Goal: Information Seeking & Learning: Learn about a topic

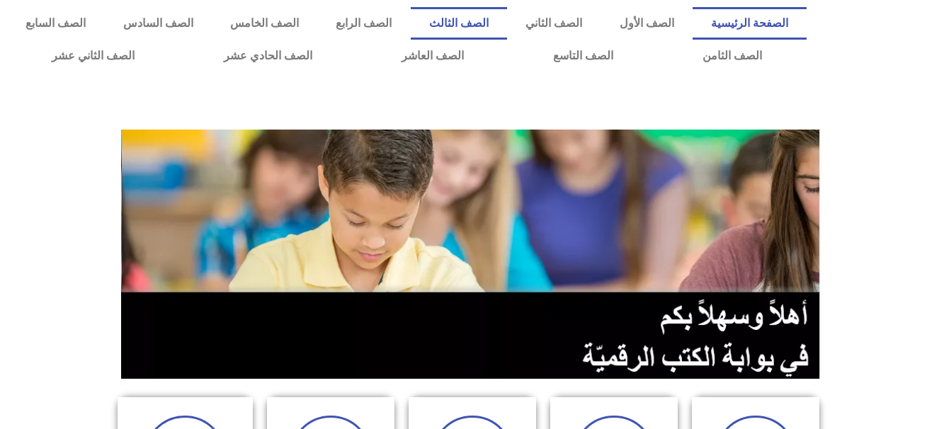
click at [507, 16] on link "الصف الثالث" at bounding box center [459, 23] width 96 height 33
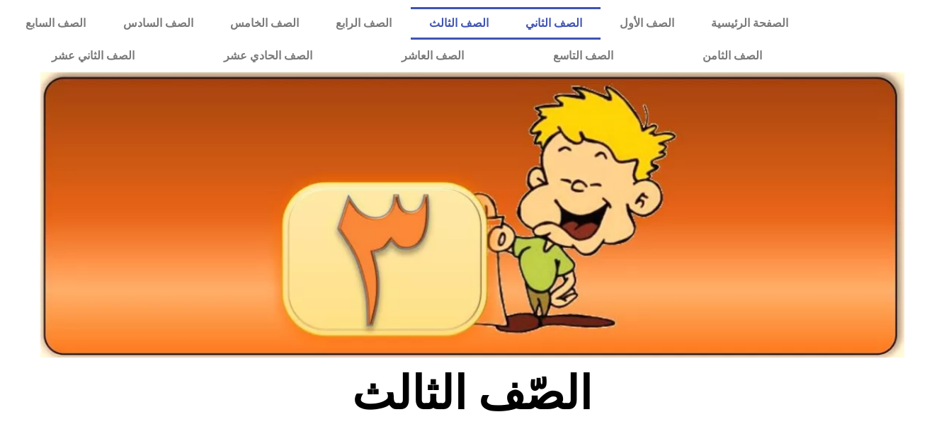
click at [596, 32] on link "الصف الثاني" at bounding box center [553, 23] width 93 height 33
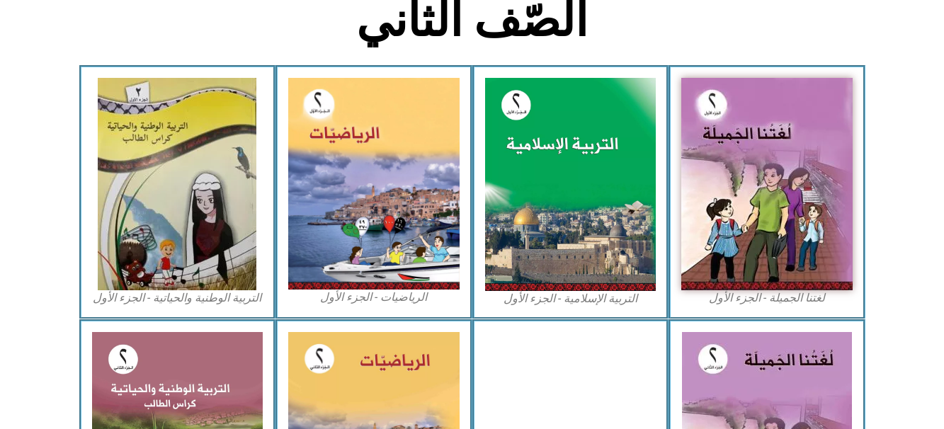
scroll to position [520, 0]
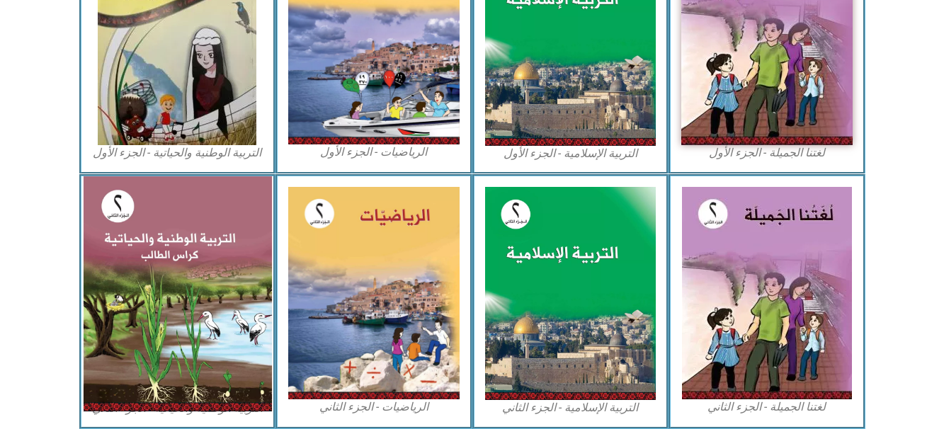
click at [188, 294] on img at bounding box center [177, 293] width 188 height 235
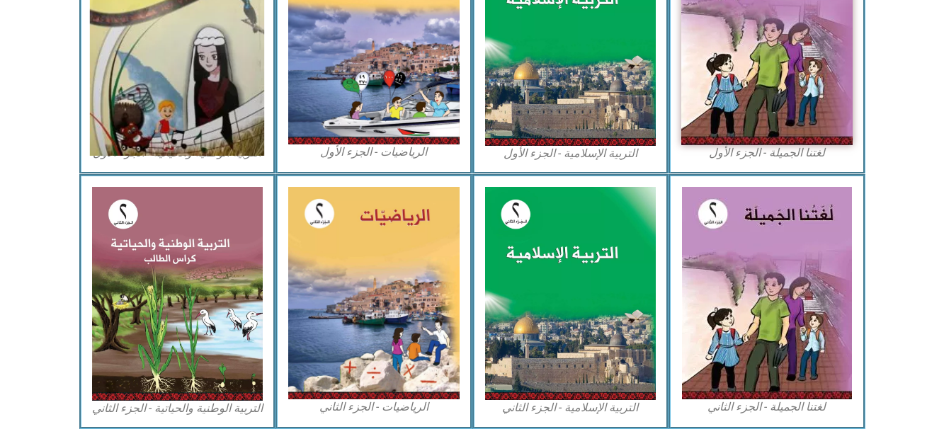
click at [132, 57] on img at bounding box center [177, 39] width 174 height 234
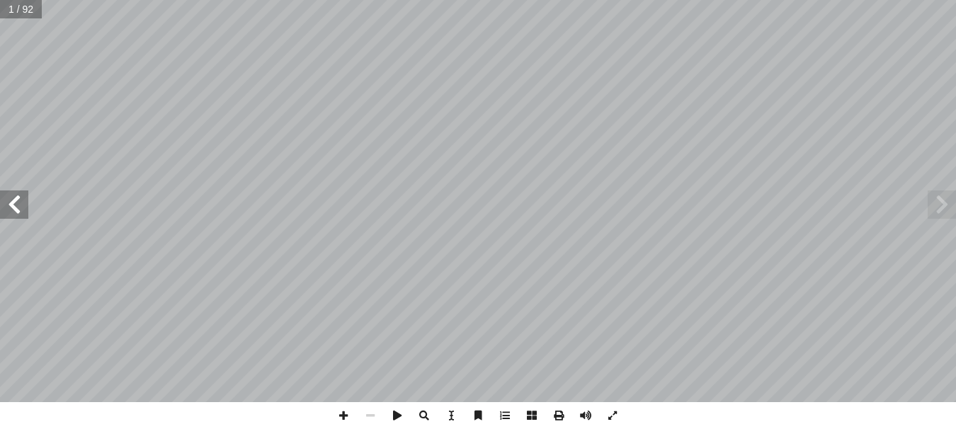
click at [16, 202] on span at bounding box center [14, 204] width 28 height 28
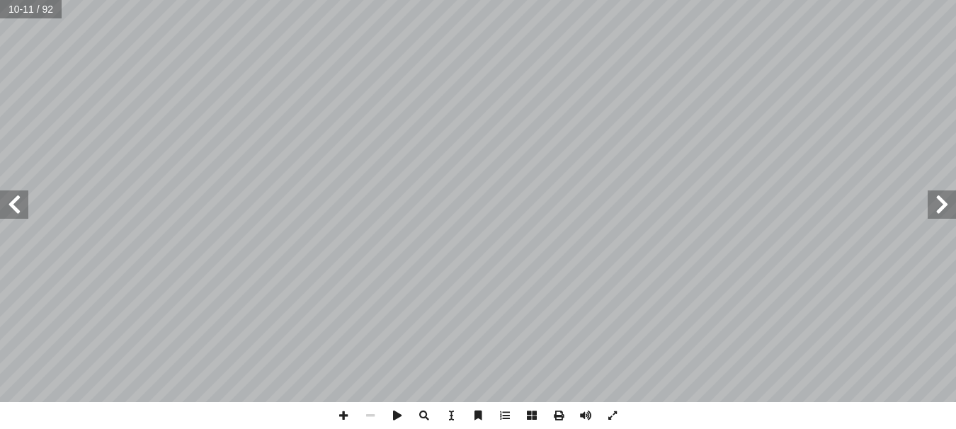
click at [16, 202] on span at bounding box center [14, 204] width 28 height 28
click at [948, 215] on span at bounding box center [941, 204] width 28 height 28
click at [24, 204] on span at bounding box center [14, 204] width 28 height 28
click at [9, 207] on span at bounding box center [14, 204] width 28 height 28
click at [342, 410] on span at bounding box center [343, 415] width 27 height 27
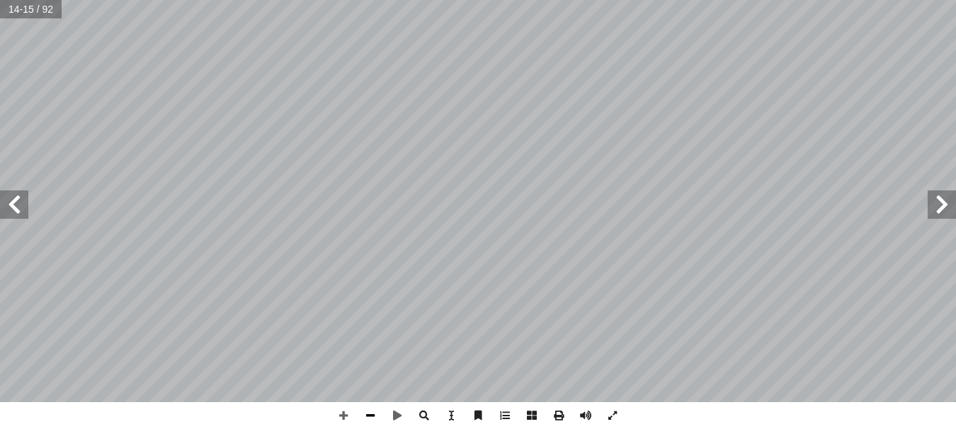
click at [367, 415] on span at bounding box center [370, 415] width 27 height 27
click at [7, 197] on span at bounding box center [14, 204] width 28 height 28
click at [16, 203] on span at bounding box center [14, 204] width 28 height 28
click at [18, 197] on span at bounding box center [14, 204] width 28 height 28
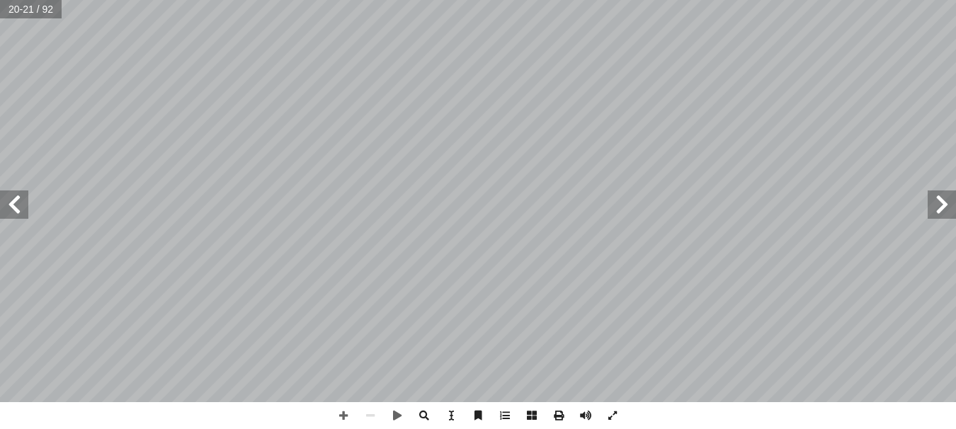
click at [12, 201] on span at bounding box center [14, 204] width 28 height 28
click at [8, 201] on span at bounding box center [14, 204] width 28 height 28
click at [16, 201] on span at bounding box center [14, 204] width 28 height 28
click at [933, 203] on span at bounding box center [941, 204] width 28 height 28
